Goal: Task Accomplishment & Management: Complete application form

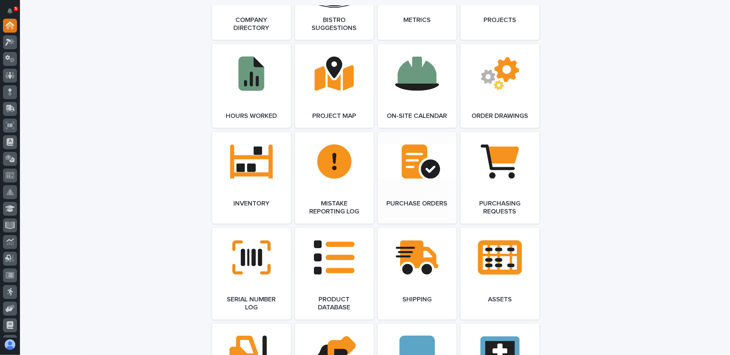
scroll to position [666, 0]
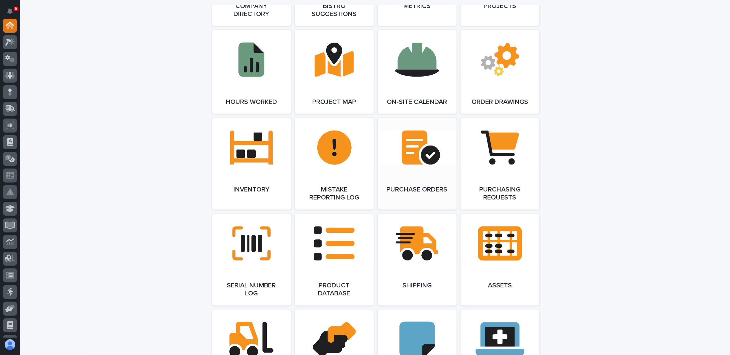
click at [411, 153] on link "Open Link" at bounding box center [417, 164] width 79 height 92
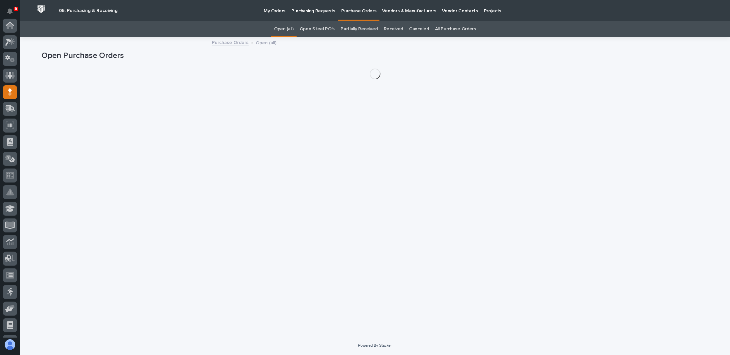
scroll to position [67, 0]
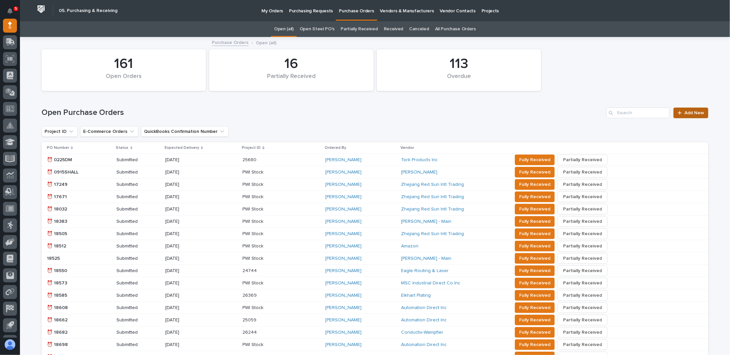
click at [686, 112] on span "Add New" at bounding box center [695, 112] width 20 height 5
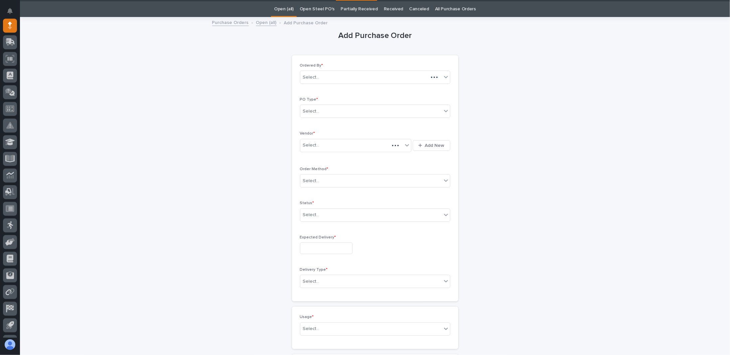
scroll to position [21, 0]
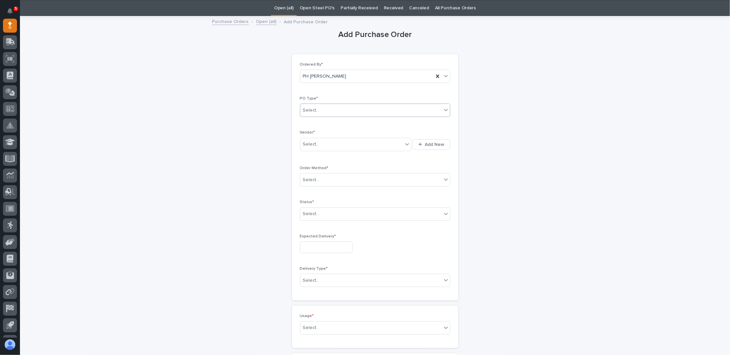
click at [336, 112] on div "Select..." at bounding box center [371, 110] width 141 height 11
click at [314, 133] on div "Paper" at bounding box center [373, 134] width 150 height 12
click at [320, 144] on input "text" at bounding box center [320, 144] width 1 height 6
click at [316, 195] on div "Ebay" at bounding box center [354, 196] width 112 height 12
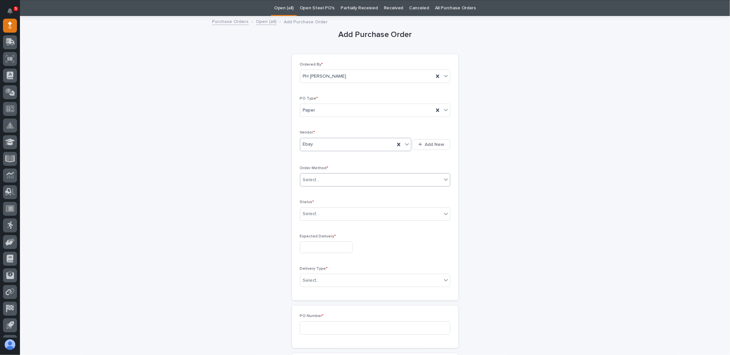
click at [321, 174] on div "Select..." at bounding box center [371, 179] width 141 height 11
click at [318, 189] on div "Online Order" at bounding box center [373, 191] width 150 height 12
click at [319, 214] on div "Select..." at bounding box center [371, 213] width 141 height 11
click at [314, 237] on div "Submitted" at bounding box center [373, 237] width 150 height 12
click at [314, 244] on input "text" at bounding box center [326, 247] width 53 height 12
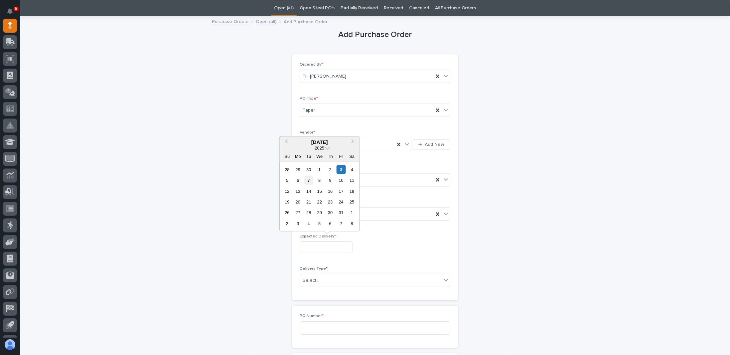
click at [309, 181] on div "7" at bounding box center [309, 180] width 9 height 9
type input "**********"
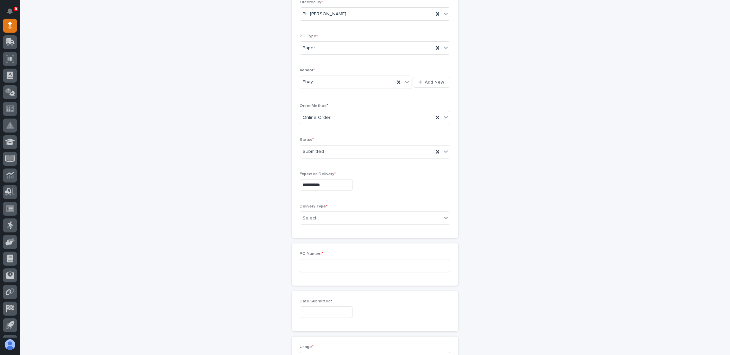
scroll to position [88, 0]
click at [329, 210] on div "Select..." at bounding box center [371, 213] width 141 height 11
click at [321, 225] on div "Deliver to PWI" at bounding box center [373, 224] width 150 height 12
click at [329, 259] on input at bounding box center [375, 261] width 150 height 13
type input "7717PH"
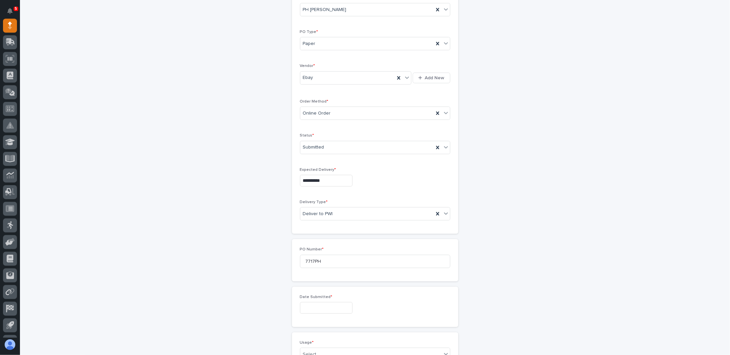
click at [328, 305] on input "text" at bounding box center [326, 308] width 53 height 12
click at [329, 227] on div "2" at bounding box center [330, 229] width 9 height 9
type input "**********"
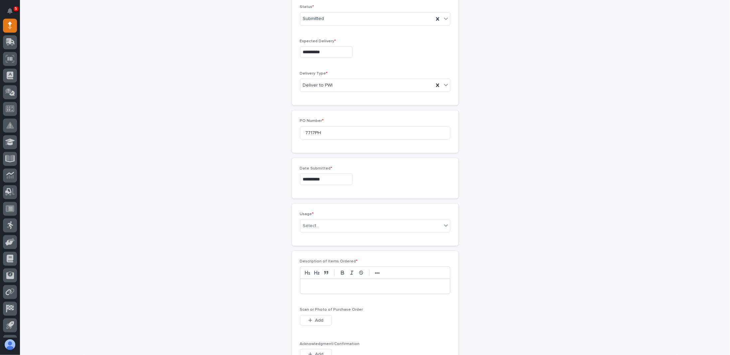
scroll to position [287, 0]
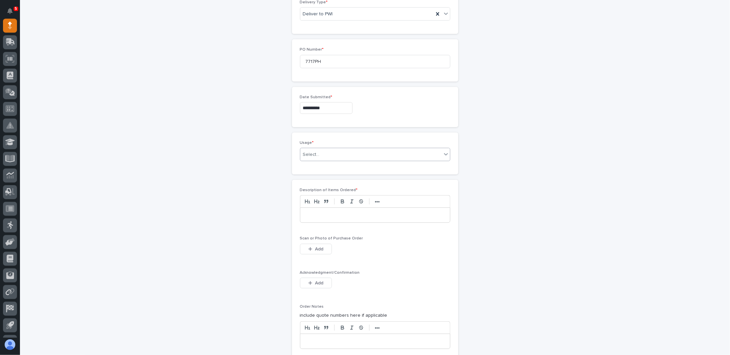
click at [355, 153] on div "Select..." at bounding box center [371, 154] width 141 height 11
drag, startPoint x: 324, startPoint y: 204, endPoint x: 324, endPoint y: 212, distance: 8.0
click at [324, 212] on div "PWI Internal Use" at bounding box center [373, 211] width 150 height 12
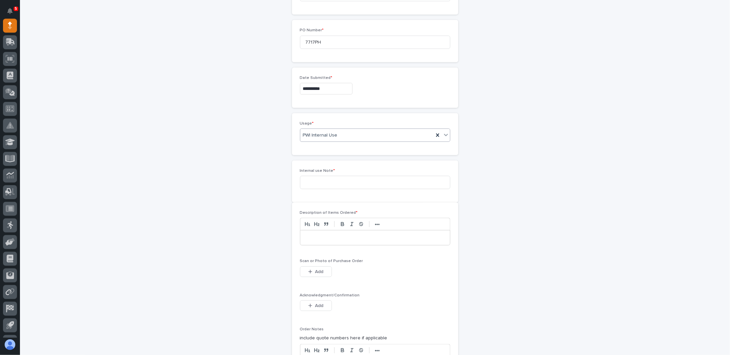
scroll to position [311, 0]
click at [331, 177] on input at bounding box center [375, 177] width 150 height 13
type input "Give to PH"
click at [317, 237] on p at bounding box center [376, 239] width 140 height 7
click at [317, 272] on span "Add" at bounding box center [319, 273] width 8 height 6
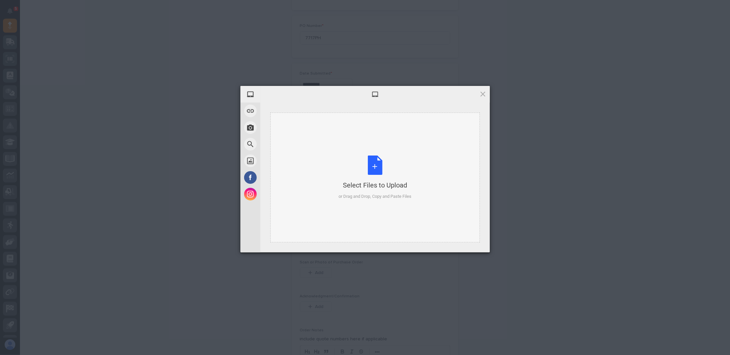
click at [376, 167] on div "Select Files to Upload or Drag and Drop, Copy and Paste Files" at bounding box center [375, 177] width 73 height 44
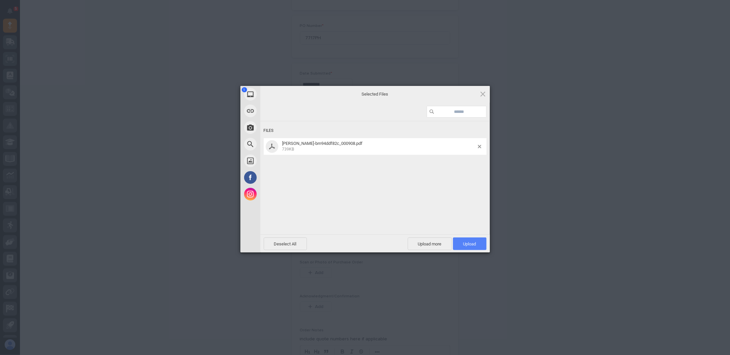
click at [470, 241] on span "Upload 1" at bounding box center [470, 243] width 13 height 5
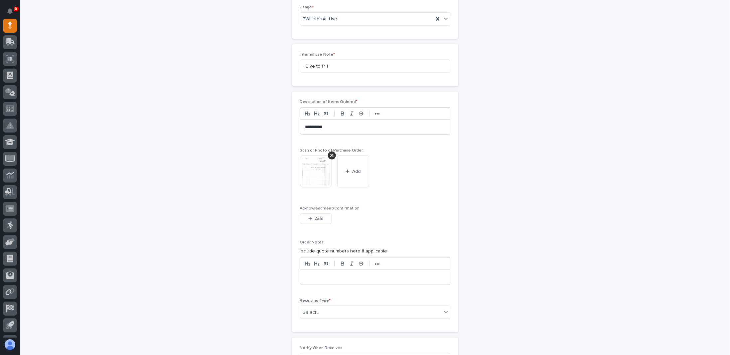
scroll to position [456, 0]
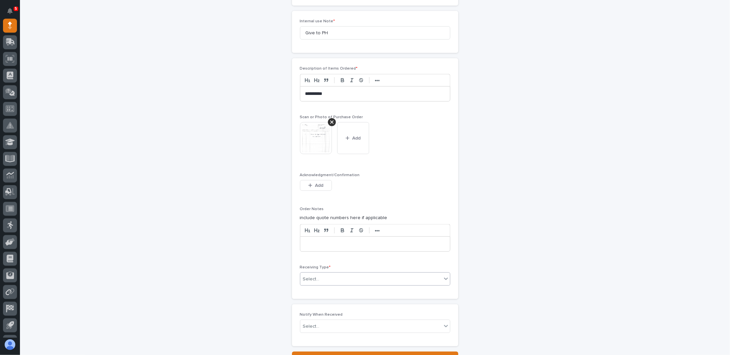
click at [347, 279] on div "Select..." at bounding box center [371, 279] width 141 height 11
click at [320, 321] on div "Deliver to" at bounding box center [373, 323] width 150 height 12
click at [339, 321] on div "Select..." at bounding box center [371, 326] width 141 height 11
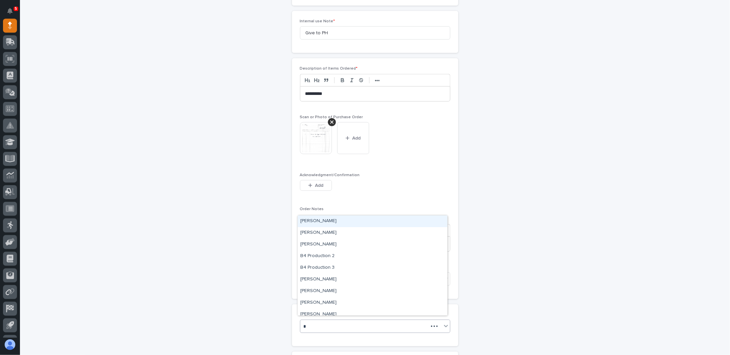
type input "**"
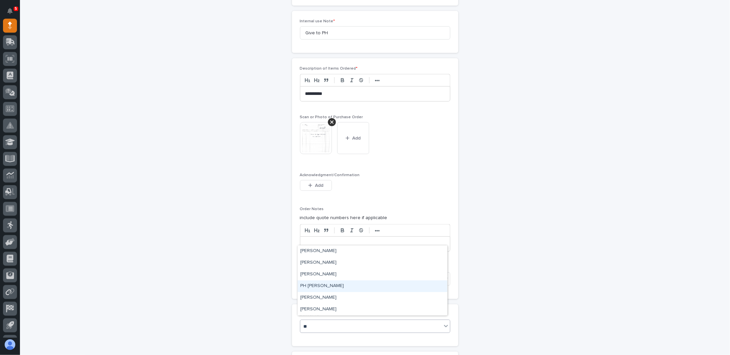
click at [314, 284] on div "PH [PERSON_NAME]" at bounding box center [373, 286] width 150 height 12
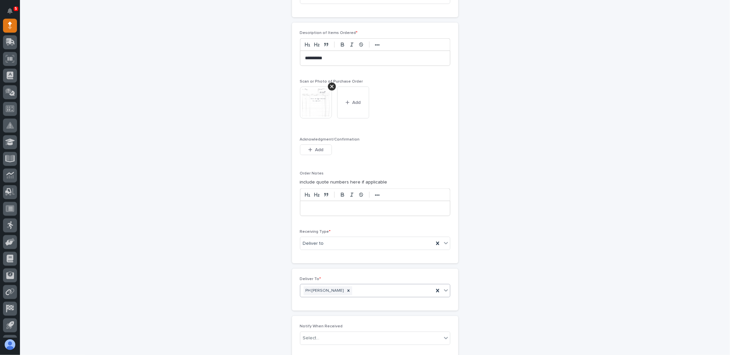
scroll to position [558, 0]
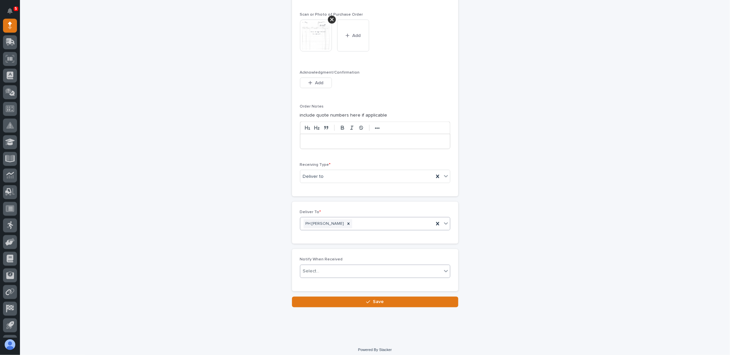
click at [369, 266] on div "Select..." at bounding box center [371, 271] width 141 height 11
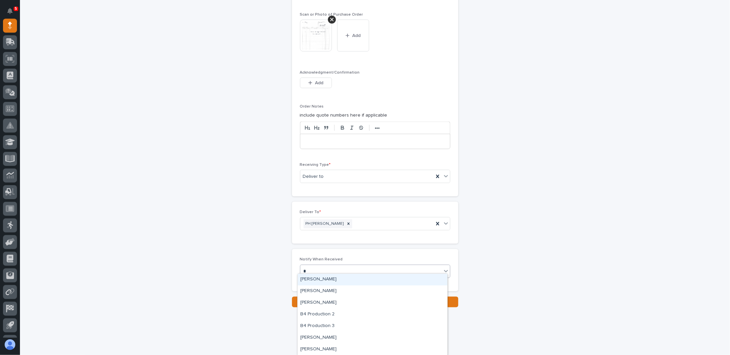
type input "**"
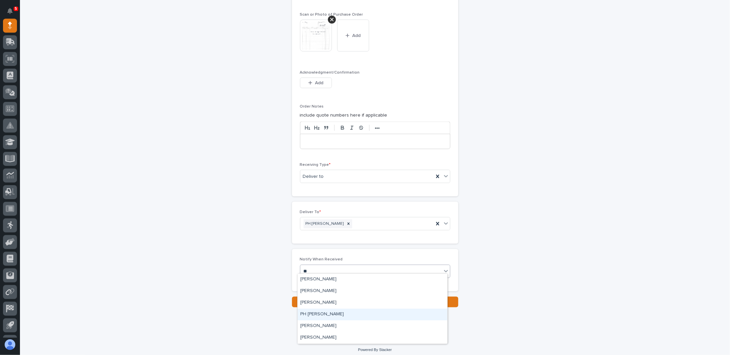
drag, startPoint x: 361, startPoint y: 281, endPoint x: 322, endPoint y: 318, distance: 53.4
click at [318, 314] on div "PH [PERSON_NAME]" at bounding box center [373, 315] width 150 height 12
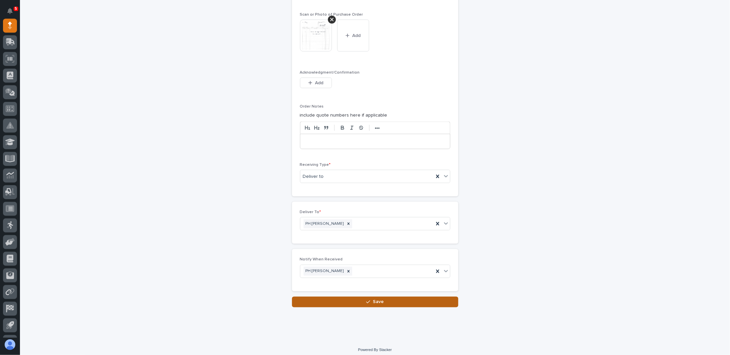
click at [344, 299] on button "Save" at bounding box center [375, 302] width 166 height 11
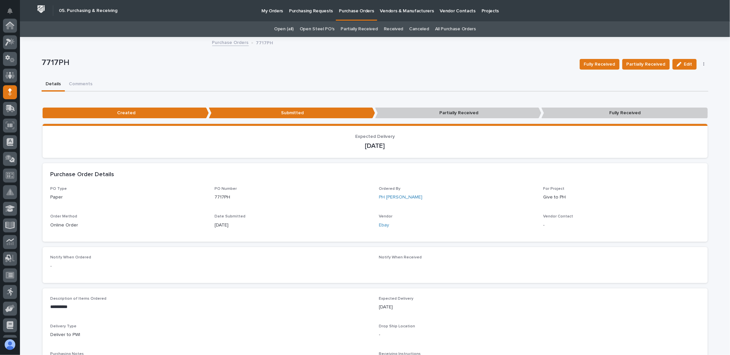
scroll to position [67, 0]
